Goal: Task Accomplishment & Management: Complete application form

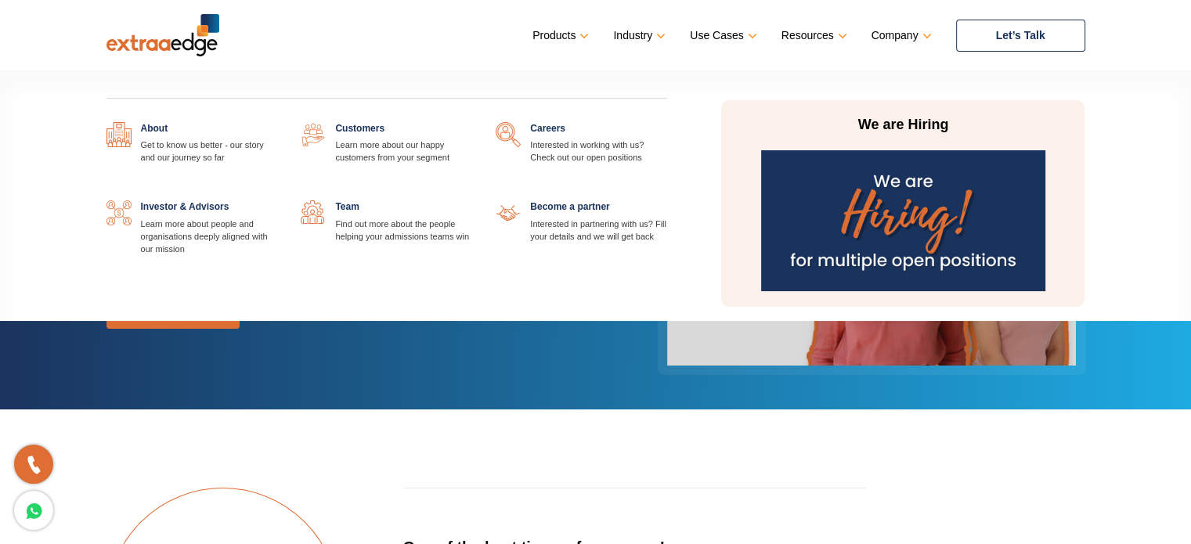
click at [667, 122] on link at bounding box center [667, 122] width 0 height 0
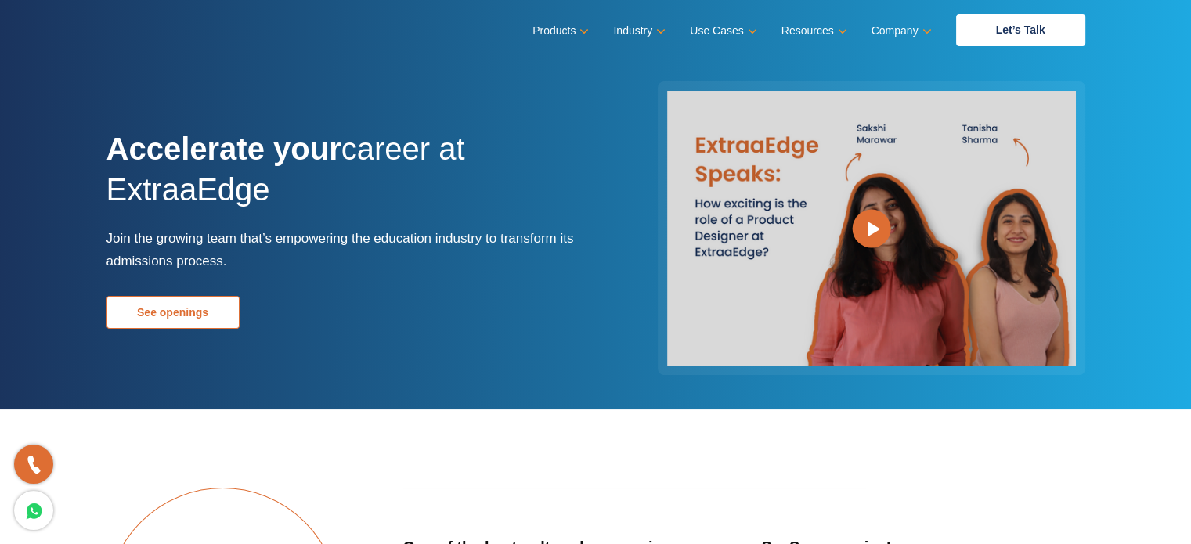
click at [182, 305] on link "See openings" at bounding box center [172, 312] width 133 height 33
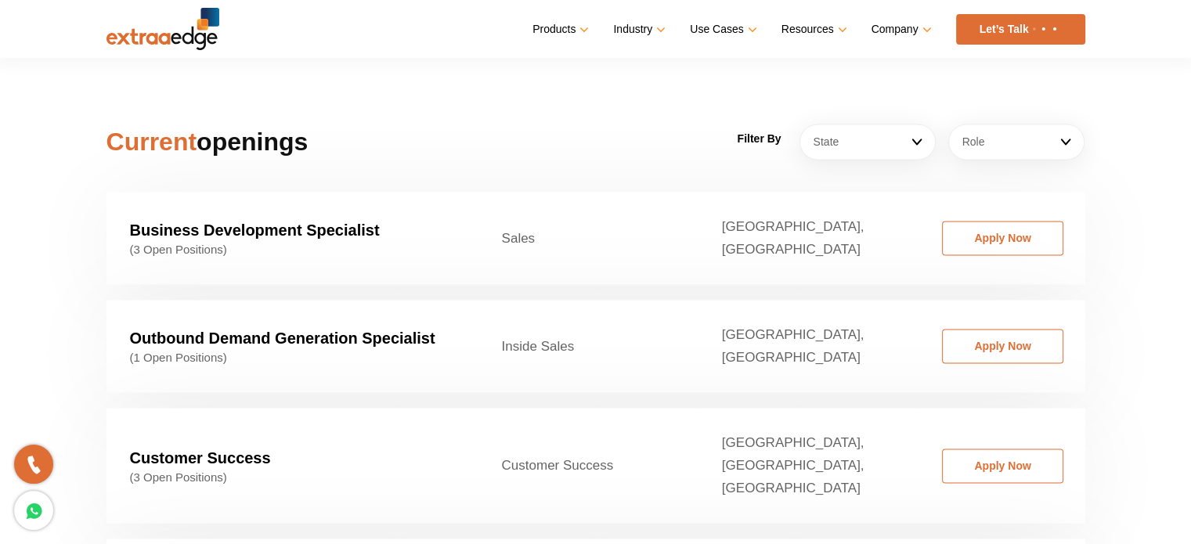
scroll to position [2343, 0]
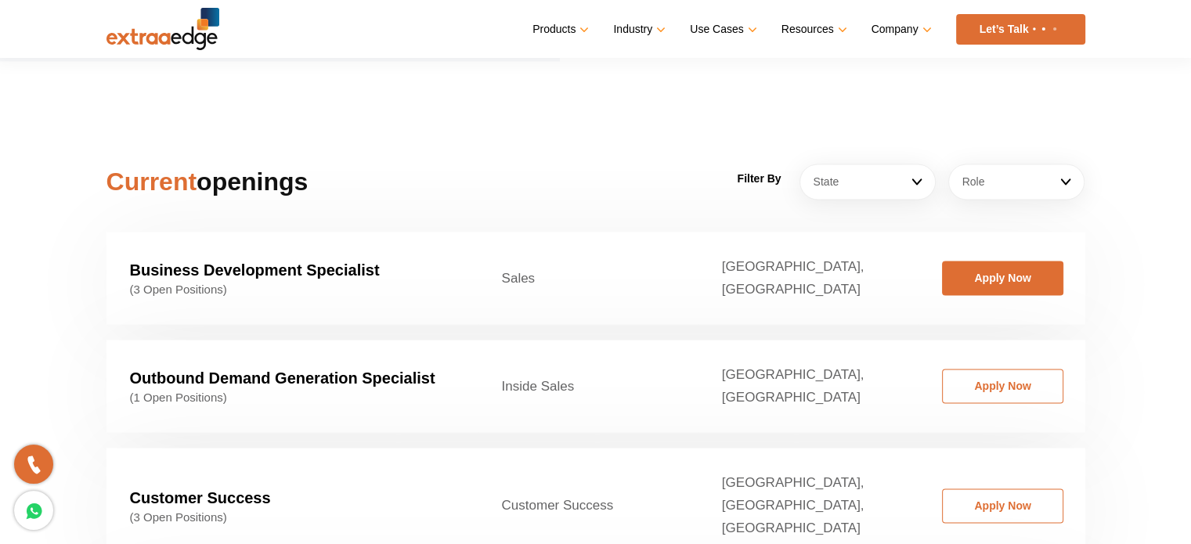
click at [993, 261] on link "Apply Now" at bounding box center [1002, 278] width 121 height 34
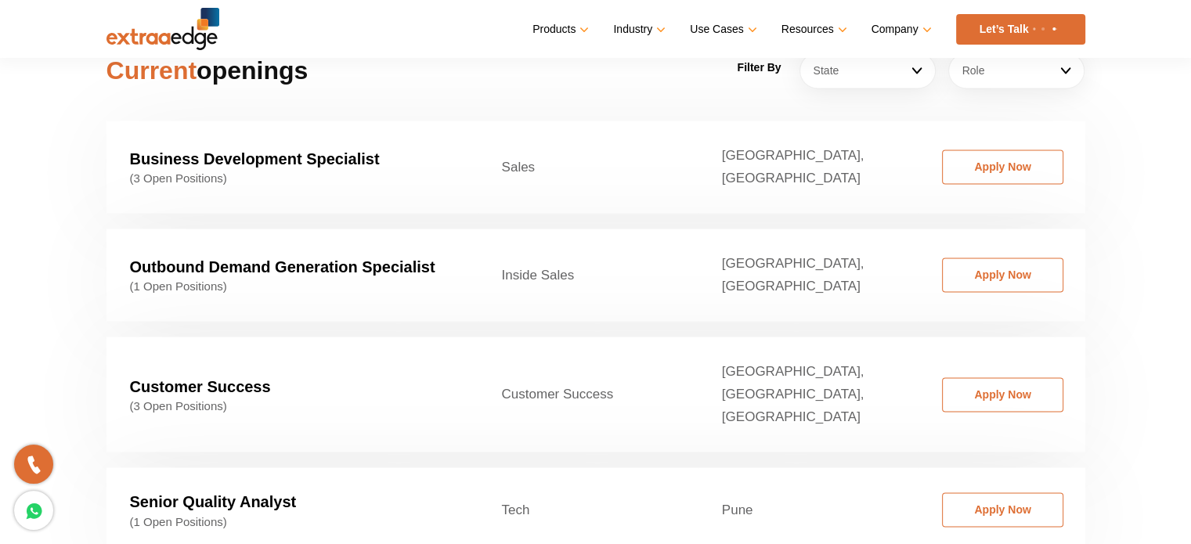
scroll to position [2463, 0]
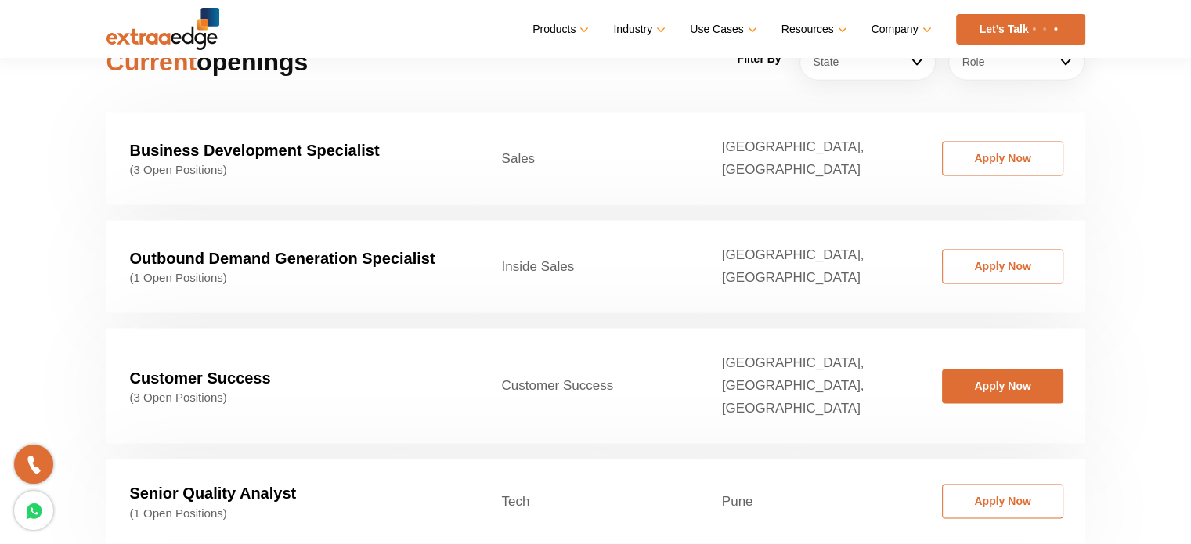
click at [1008, 369] on link "Apply Now" at bounding box center [1002, 386] width 121 height 34
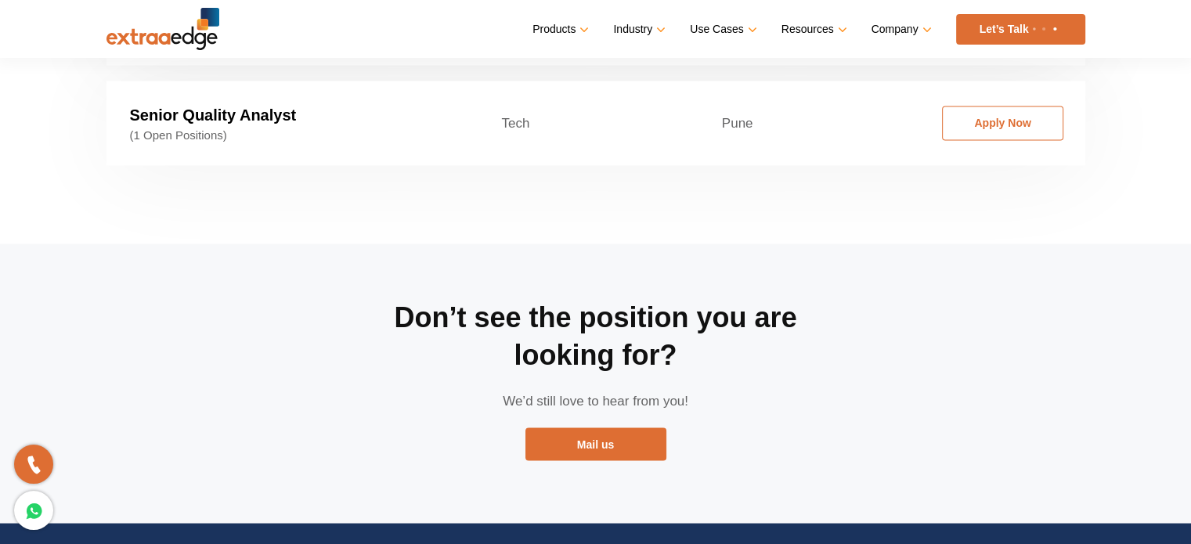
scroll to position [2646, 0]
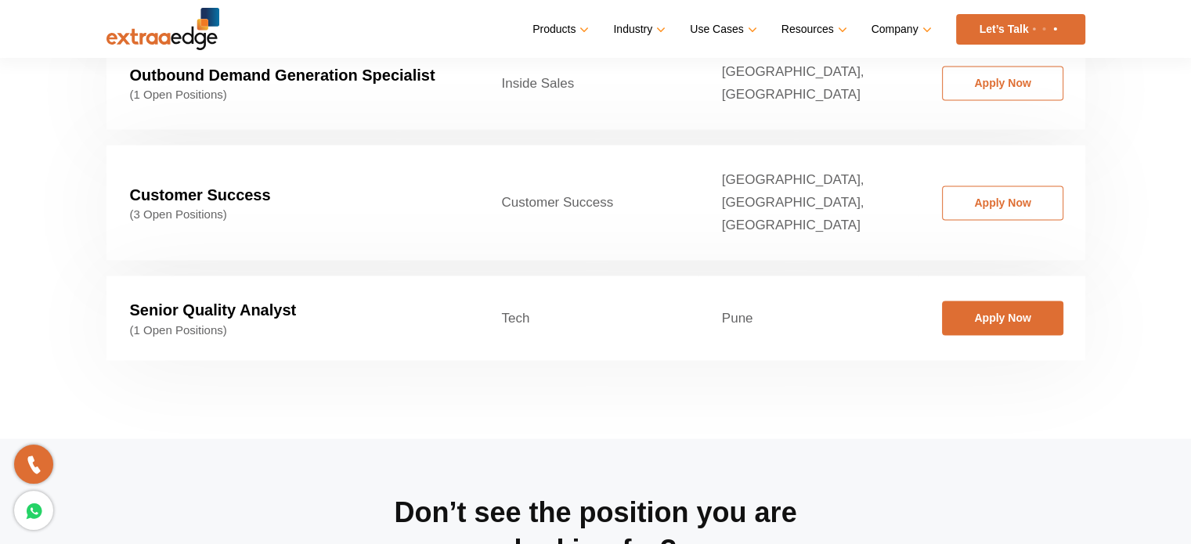
click at [1041, 301] on link "Apply Now" at bounding box center [1002, 318] width 121 height 34
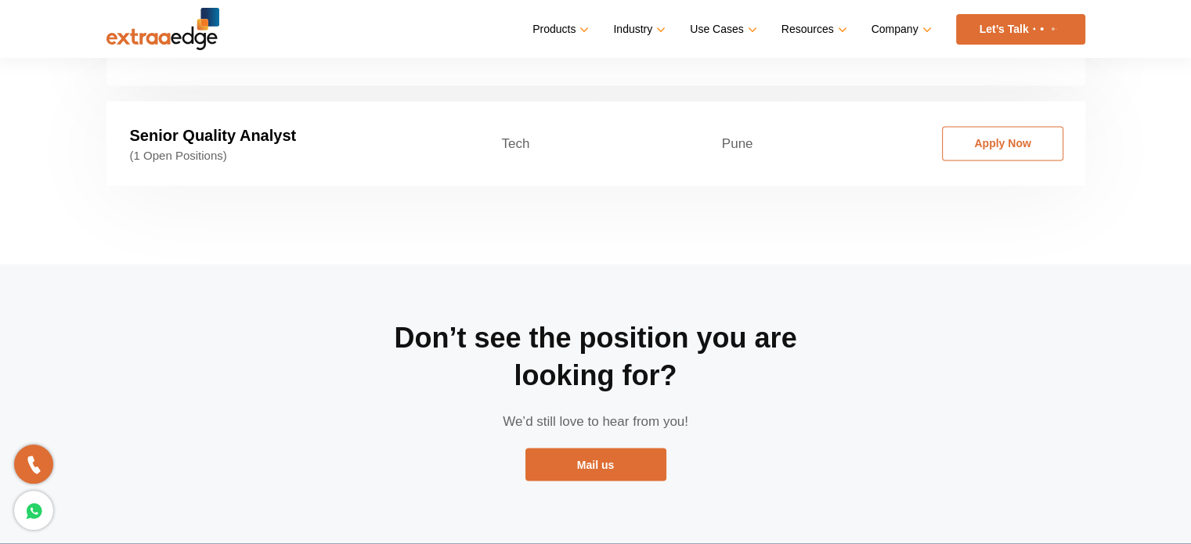
scroll to position [2820, 0]
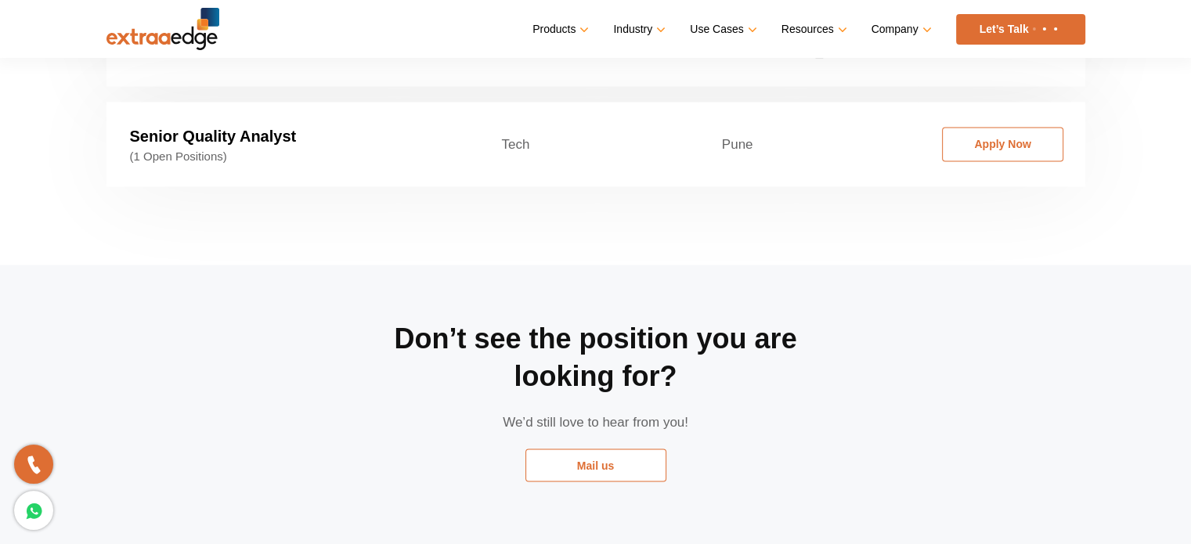
click at [650, 449] on link "Mail us" at bounding box center [595, 465] width 141 height 33
click at [975, 341] on div "Don’t see the position you are looking for? We’d still love to hear from you! M…" at bounding box center [596, 404] width 1002 height 279
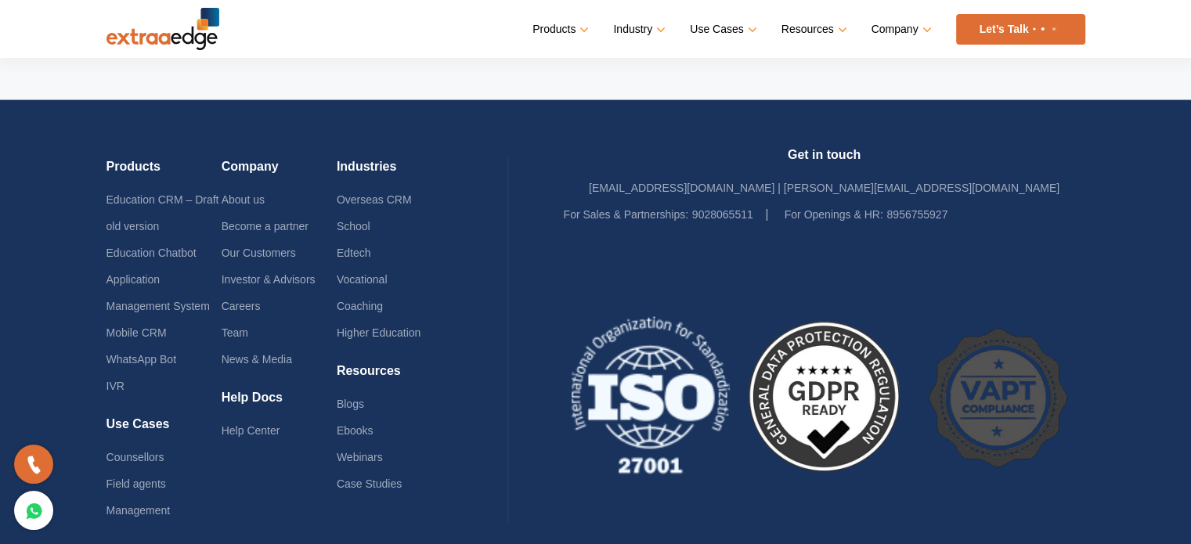
scroll to position [3276, 0]
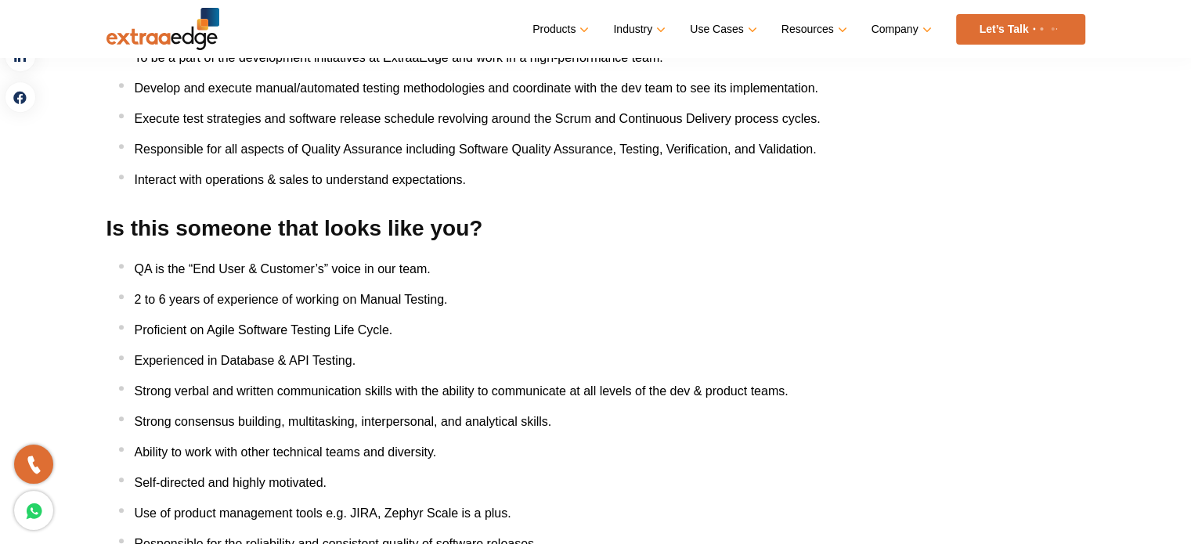
scroll to position [778, 0]
